Goal: Information Seeking & Learning: Get advice/opinions

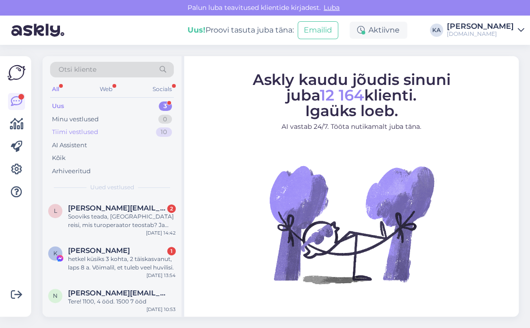
click at [82, 130] on div "Tiimi vestlused" at bounding box center [75, 132] width 46 height 9
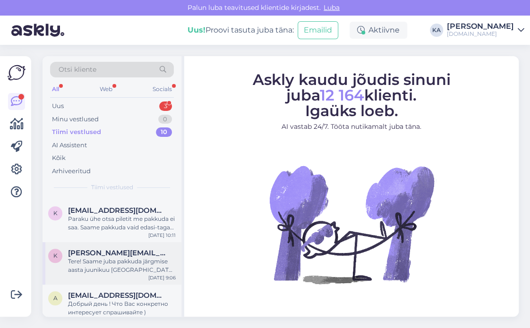
scroll to position [297, 0]
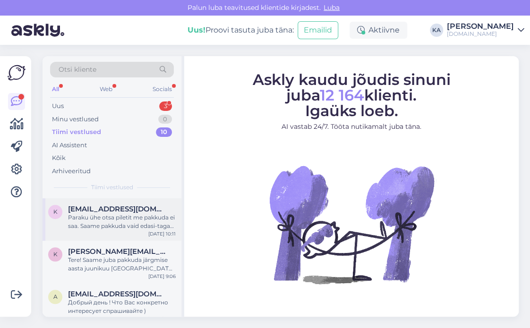
click at [115, 214] on div "Paraku ühe otsa piletit me pakkuda ei saa. Saame pakkuda vaid edasi-tagasi lend…" at bounding box center [122, 221] width 108 height 17
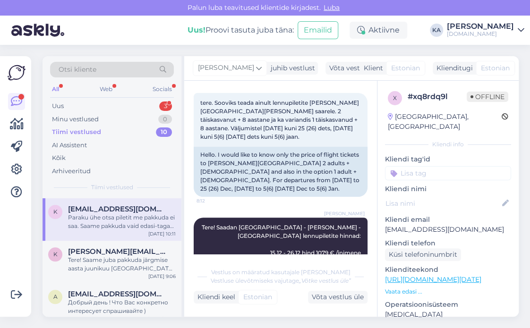
scroll to position [0, 0]
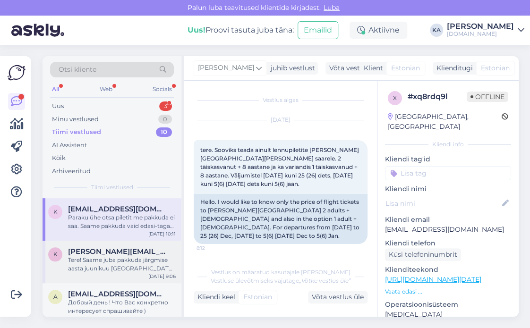
click at [72, 256] on div "Tere! Saame juba pakkuda järgmise aasta juunikuu [GEOGRAPHIC_DATA] reise :)" at bounding box center [122, 264] width 108 height 17
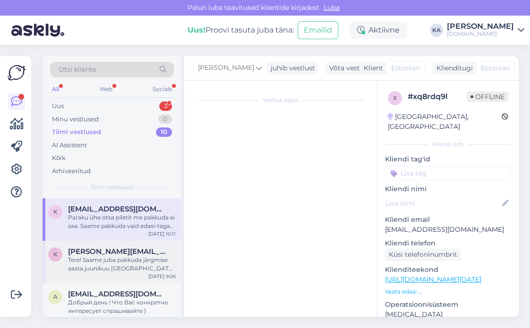
scroll to position [55, 0]
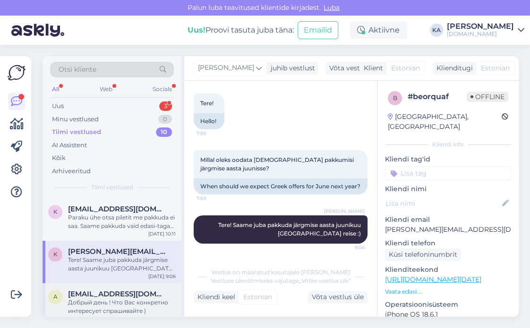
click at [76, 298] on div "Добрый день ! Что Вас конкретно интересует спрашивайте )" at bounding box center [122, 306] width 108 height 17
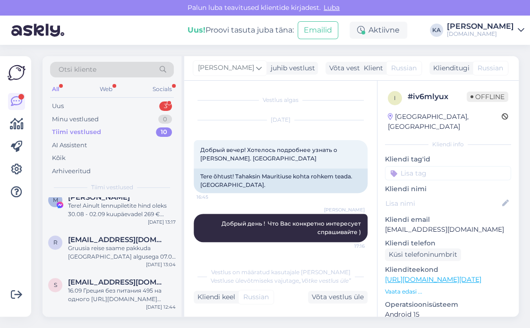
scroll to position [60, 0]
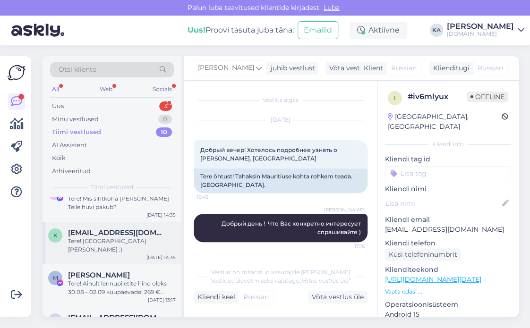
click at [102, 247] on div "k [EMAIL_ADDRESS][DOMAIN_NAME] Tere! [GEOGRAPHIC_DATA][PERSON_NAME] :) [DATE] 1…" at bounding box center [112, 243] width 139 height 43
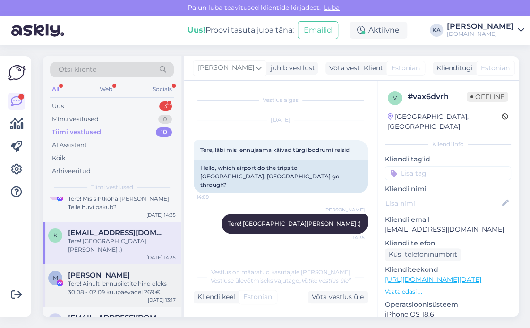
click at [110, 280] on div "Tere! Ainult lennupiletite hind oleks 30.08 - 02.09 kuupäevadel 269 € /inimene." at bounding box center [122, 288] width 108 height 17
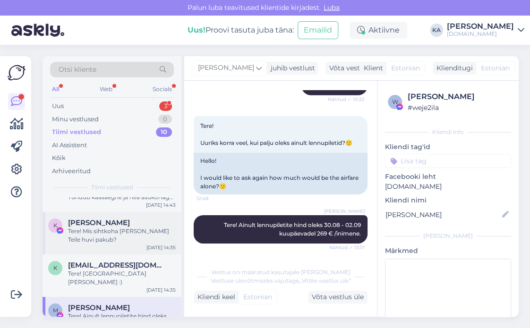
scroll to position [13, 0]
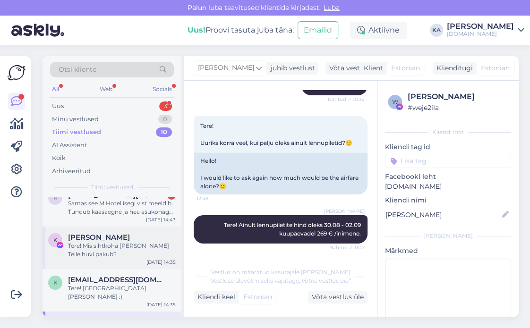
click at [111, 252] on div "Tere! Mis sihtkoha [PERSON_NAME] Teile huvi pakub?" at bounding box center [122, 250] width 108 height 17
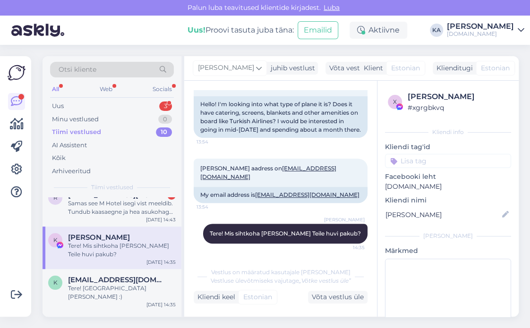
scroll to position [0, 0]
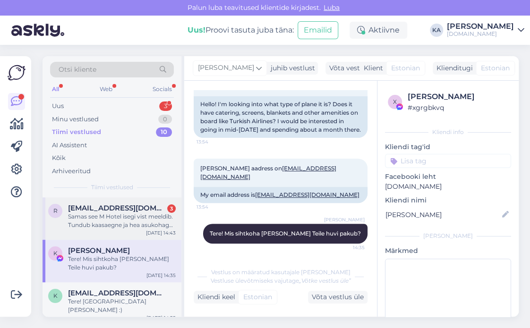
click at [110, 224] on div "Samas see M Hotel isegi vist meeldib. Tundub kaasaegne ja hea asukohaga. Või on…" at bounding box center [122, 221] width 108 height 17
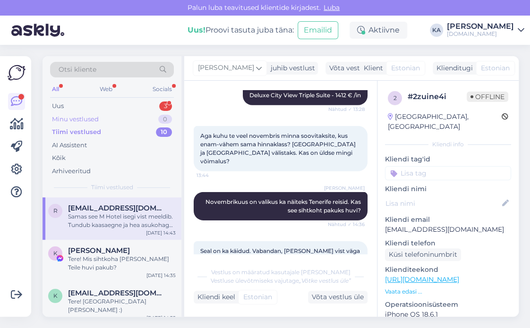
scroll to position [859, 0]
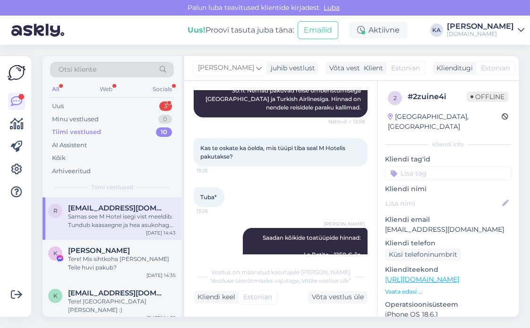
click at [84, 97] on div "All Web Socials" at bounding box center [112, 90] width 124 height 15
click at [80, 105] on div "Uus 3" at bounding box center [112, 106] width 124 height 13
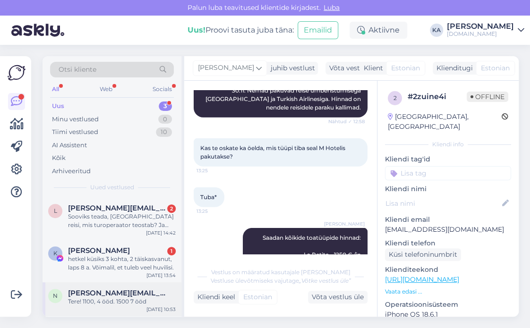
click at [104, 304] on div "Tere! 1100, 4 ööd. 1500 7 ööd" at bounding box center [122, 302] width 108 height 9
